Goal: Information Seeking & Learning: Learn about a topic

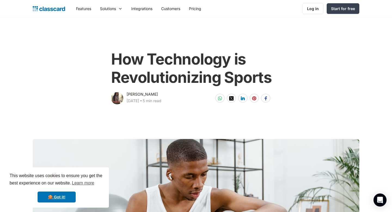
click at [60, 10] on img "home" at bounding box center [49, 9] width 32 height 8
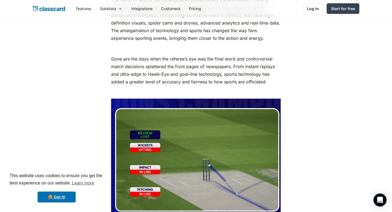
scroll to position [266, 0]
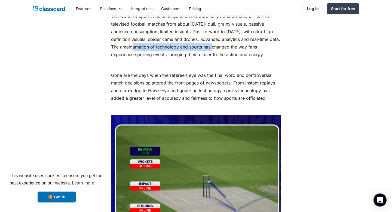
drag, startPoint x: 120, startPoint y: 47, endPoint x: 202, endPoint y: 48, distance: 81.9
click at [202, 48] on p "The world of sports has undergone an extraordinary transformation. Think of tel…" at bounding box center [195, 36] width 169 height 46
copy p "amalgamation of technology and sports"
